Goal: Task Accomplishment & Management: Complete application form

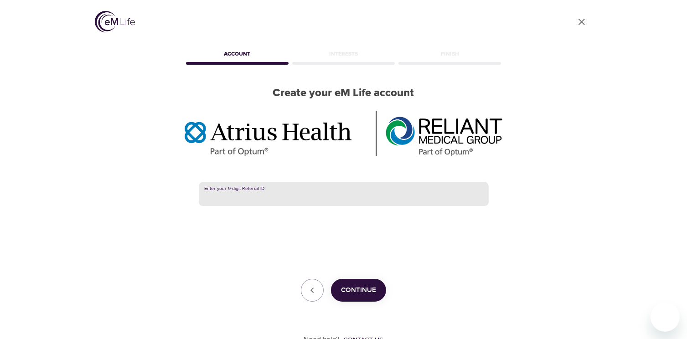
click at [228, 196] on input "text" at bounding box center [344, 194] width 290 height 25
paste input "387292047"
type input "387292047"
click at [352, 286] on span "Continue" at bounding box center [358, 291] width 35 height 12
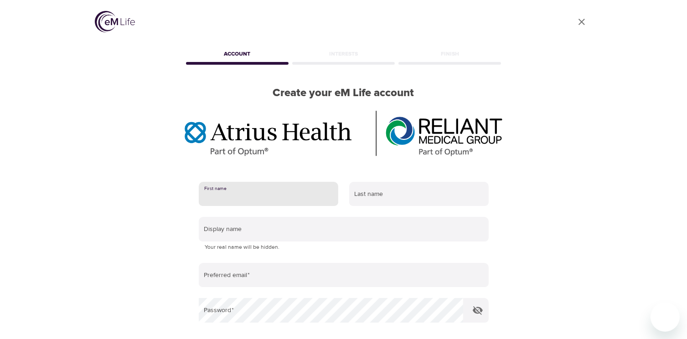
click at [283, 199] on input "text" at bounding box center [269, 194] width 140 height 25
type input "[PERSON_NAME]"
type input "[EMAIL_ADDRESS][DOMAIN_NAME]"
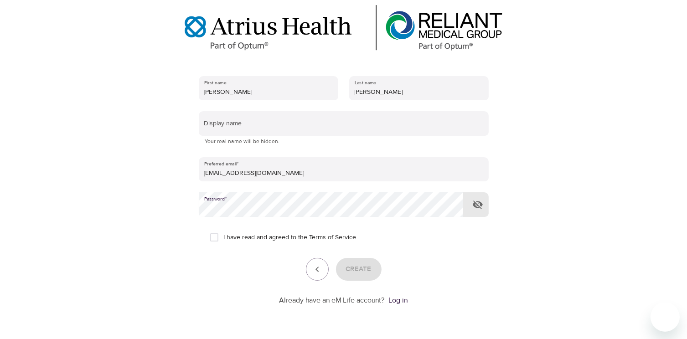
scroll to position [134, 0]
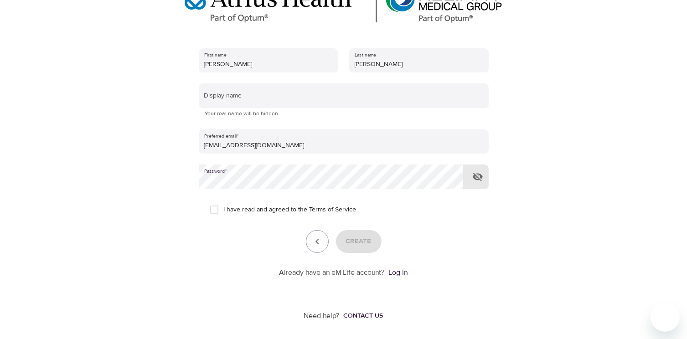
click at [213, 211] on input "I have read and agreed to the Terms of Service" at bounding box center [214, 209] width 19 height 19
checkbox input "true"
click at [359, 241] on span "Create" at bounding box center [359, 242] width 26 height 12
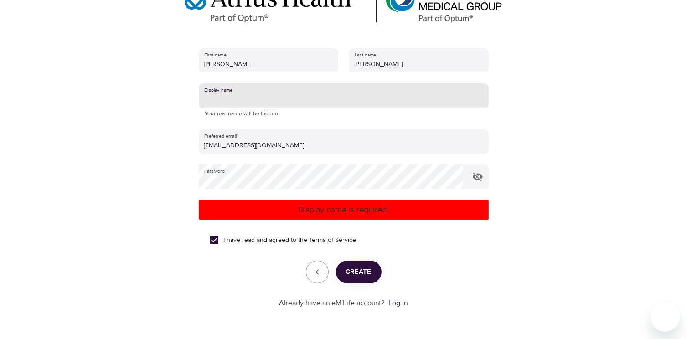
click at [261, 95] on input "text" at bounding box center [344, 95] width 290 height 25
click at [359, 270] on span "Create" at bounding box center [359, 272] width 26 height 12
click at [221, 99] on input "[PERSON_NAME]" at bounding box center [344, 95] width 290 height 25
type input "KarenARobinson"
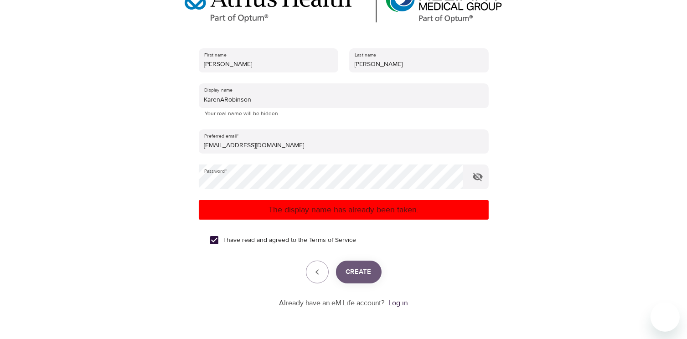
click at [360, 267] on span "Create" at bounding box center [359, 272] width 26 height 12
click at [357, 272] on span "Create" at bounding box center [359, 272] width 26 height 12
